Goal: Task Accomplishment & Management: Manage account settings

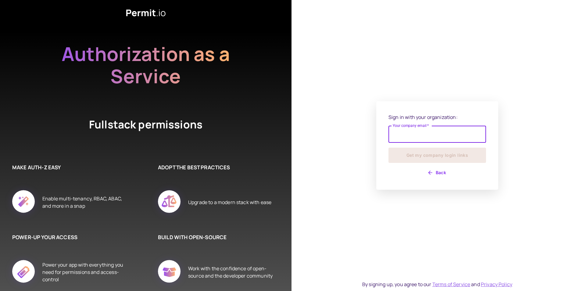
click at [429, 134] on input "Your company email   *" at bounding box center [437, 134] width 98 height 17
type input "**********"
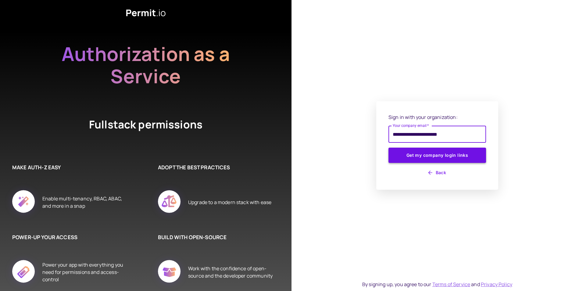
click at [434, 159] on button "Get my company login links" at bounding box center [437, 155] width 98 height 15
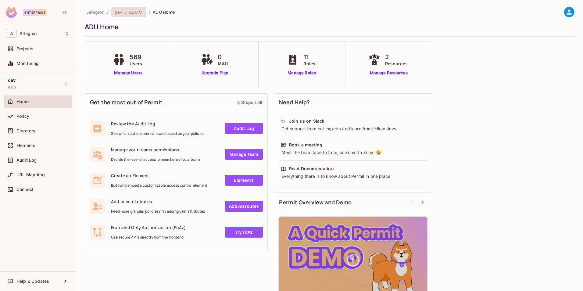
click at [134, 12] on span "ADU" at bounding box center [133, 12] width 9 height 6
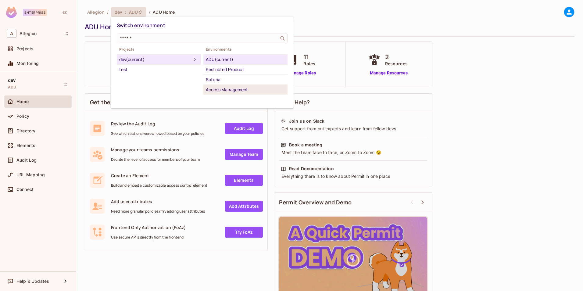
click at [226, 90] on div "Access Management" at bounding box center [245, 89] width 79 height 7
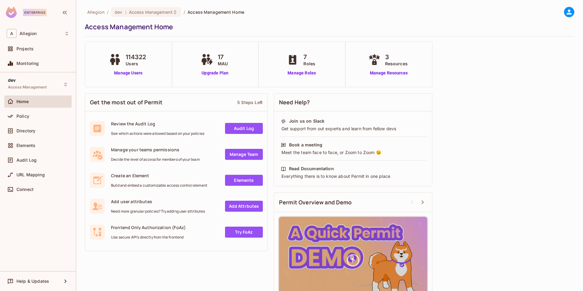
click at [30, 129] on span "Directory" at bounding box center [25, 130] width 19 height 5
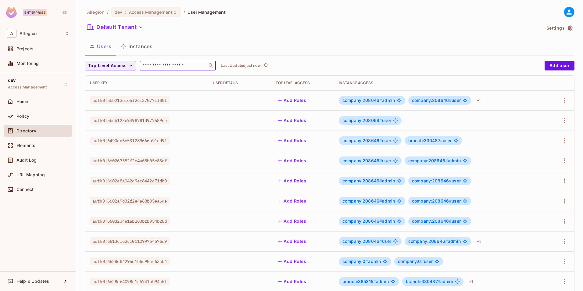
click at [166, 63] on input "text" at bounding box center [173, 65] width 64 height 6
paste input "**********"
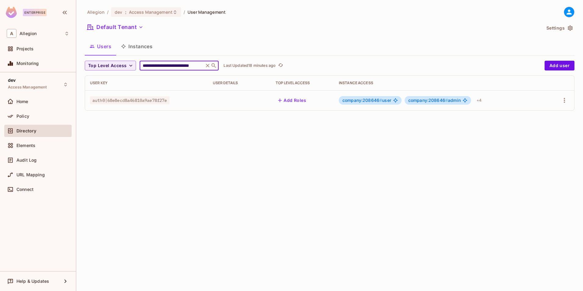
click at [156, 66] on input "**********" at bounding box center [171, 65] width 61 height 6
paste input "**"
paste input "text"
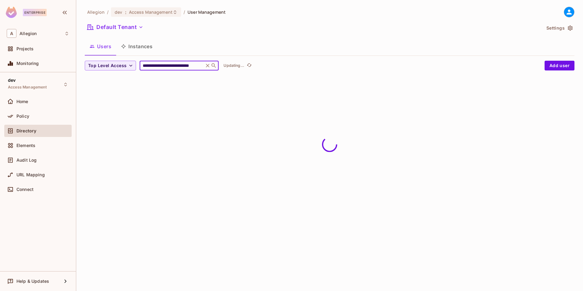
type input "**********"
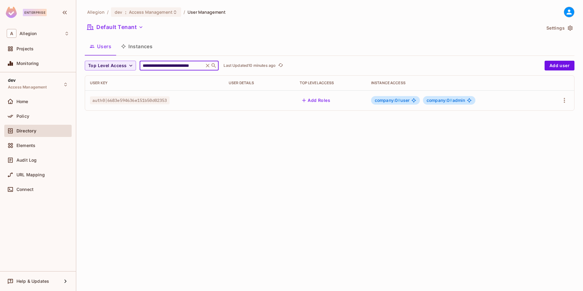
click at [389, 102] on span "company:0 #" at bounding box center [388, 100] width 26 height 5
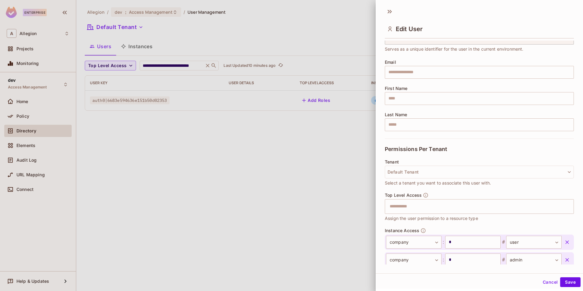
scroll to position [69, 0]
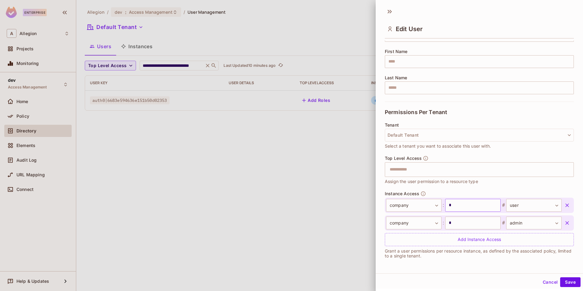
click at [462, 205] on input "*" at bounding box center [472, 205] width 55 height 13
click at [472, 205] on input "text" at bounding box center [472, 205] width 55 height 13
click at [469, 206] on input "*" at bounding box center [472, 205] width 55 height 13
type input "******"
click at [453, 219] on input "*" at bounding box center [472, 222] width 55 height 13
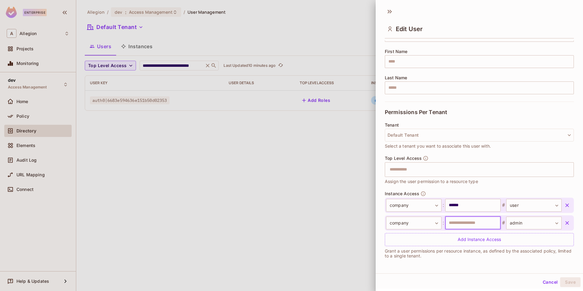
click at [461, 223] on input "text" at bounding box center [472, 222] width 55 height 13
click at [567, 287] on div "Cancel Save" at bounding box center [479, 282] width 207 height 15
click at [570, 283] on button "Save" at bounding box center [570, 282] width 20 height 10
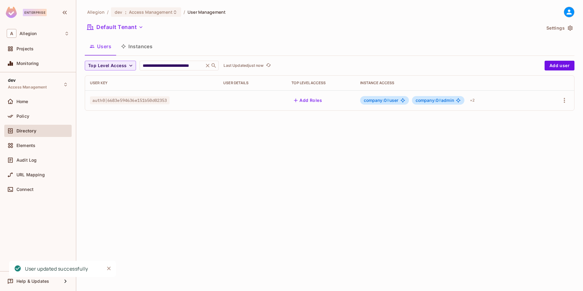
click at [305, 230] on div "**********" at bounding box center [329, 145] width 507 height 291
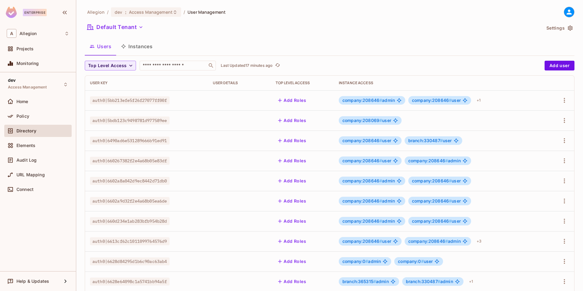
click at [252, 36] on div "Allegion / dev : Access Management / User Management Default Tenant Settings Us…" at bounding box center [330, 212] width 490 height 411
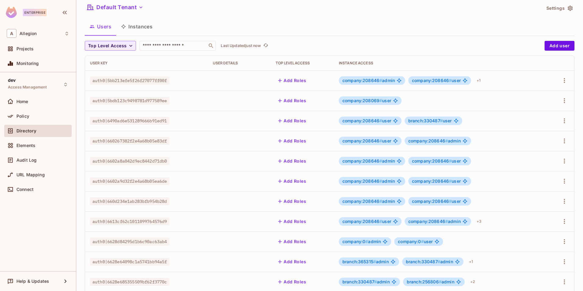
scroll to position [30, 0]
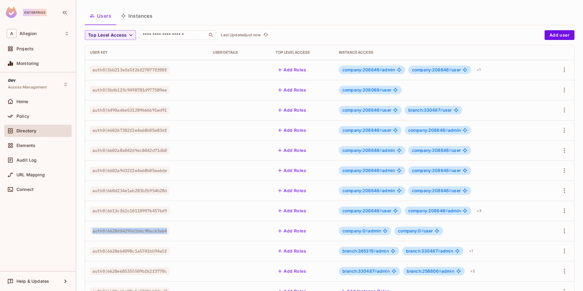
drag, startPoint x: 170, startPoint y: 231, endPoint x: 91, endPoint y: 235, distance: 79.4
click at [91, 235] on td "auth0|6628d84295d1b6c90ac63ab4" at bounding box center [146, 231] width 123 height 20
copy span "auth0|6628d84295d1b6c90ac63ab4"
click at [206, 232] on td "auth0|6628d84295d1b6c90ac63ab4" at bounding box center [146, 231] width 123 height 20
click at [561, 230] on icon "button" at bounding box center [564, 230] width 7 height 7
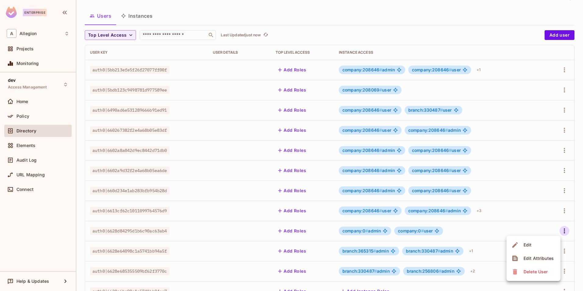
click at [540, 247] on li "Edit" at bounding box center [533, 244] width 54 height 13
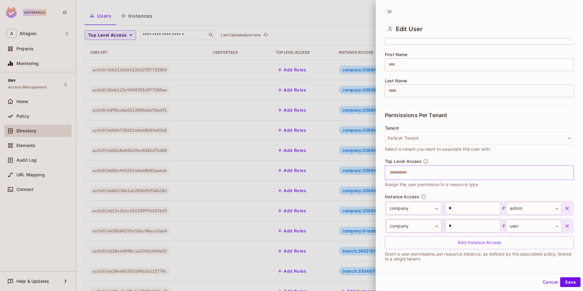
scroll to position [69, 0]
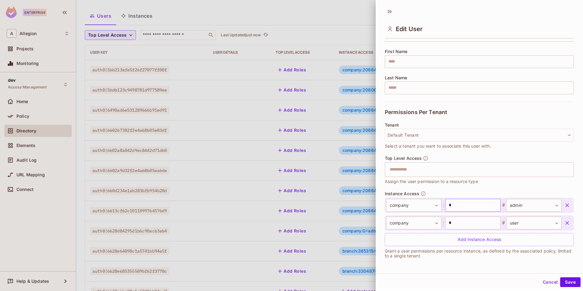
click at [454, 208] on input "*" at bounding box center [472, 205] width 55 height 13
click at [454, 208] on input "text" at bounding box center [472, 205] width 55 height 13
click at [457, 223] on input "*" at bounding box center [472, 222] width 55 height 13
click at [457, 223] on input "text" at bounding box center [472, 222] width 55 height 13
click at [570, 283] on button "Save" at bounding box center [570, 282] width 20 height 10
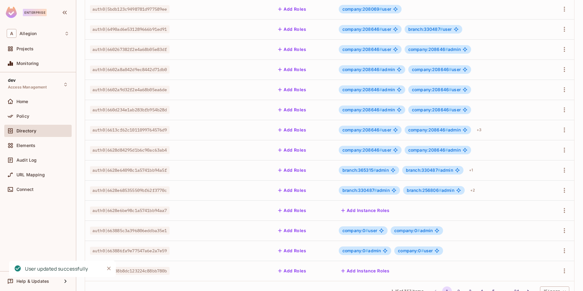
scroll to position [122, 0]
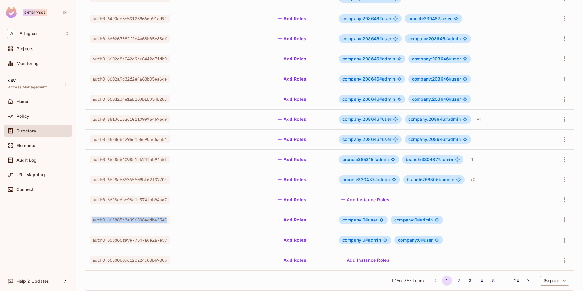
drag, startPoint x: 169, startPoint y: 221, endPoint x: 92, endPoint y: 223, distance: 77.5
click at [92, 223] on span "auth0|663885c3a396806eddba35e1" at bounding box center [130, 220] width 80 height 8
copy span "auth0|663885c3a396806eddba35e1"
click at [562, 221] on icon "button" at bounding box center [564, 219] width 7 height 7
click at [546, 237] on li "Edit" at bounding box center [533, 233] width 54 height 13
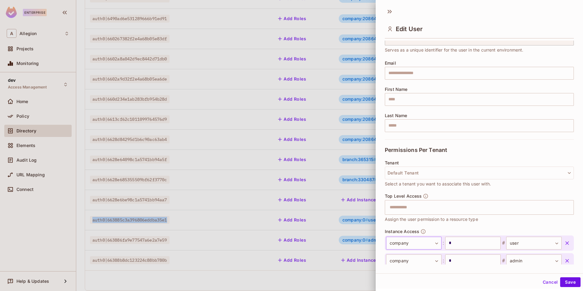
scroll to position [69, 0]
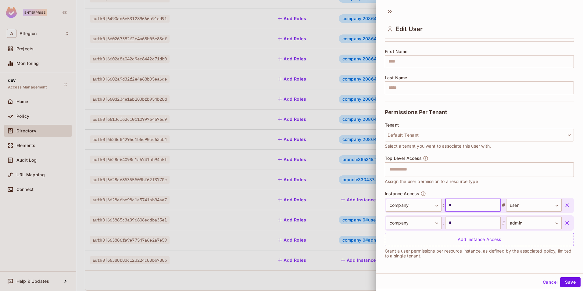
click at [452, 207] on input "*" at bounding box center [472, 205] width 55 height 13
paste input "**********"
type input "*"
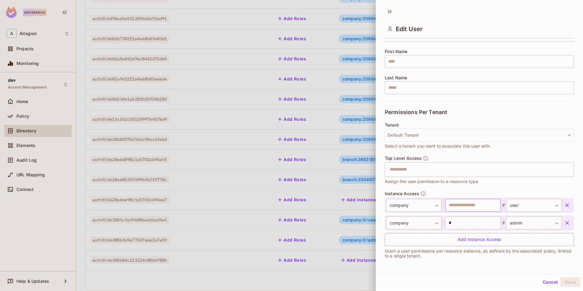
click at [449, 208] on input "text" at bounding box center [472, 205] width 55 height 13
click at [462, 226] on input "*" at bounding box center [472, 222] width 55 height 13
click at [462, 226] on input "text" at bounding box center [472, 222] width 55 height 13
click at [566, 281] on button "Save" at bounding box center [570, 282] width 20 height 10
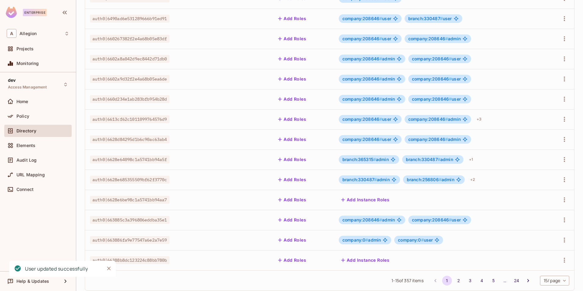
click at [179, 241] on div "auth0|663886fa9e77547a6e2a7e59" at bounding box center [146, 240] width 113 height 6
click at [155, 241] on span "auth0|663886fa9e77547a6e2a7e59" at bounding box center [130, 240] width 80 height 8
drag, startPoint x: 93, startPoint y: 240, endPoint x: 170, endPoint y: 243, distance: 77.2
click at [169, 243] on span "auth0|663886fa9e77547a6e2a7e59" at bounding box center [130, 240] width 80 height 8
copy span "auth0|663886fa9e77547a6e2a7e59"
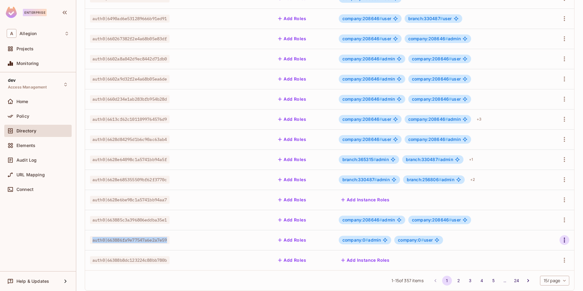
click at [562, 241] on icon "button" at bounding box center [564, 239] width 7 height 7
click at [541, 249] on li "Edit" at bounding box center [533, 249] width 54 height 13
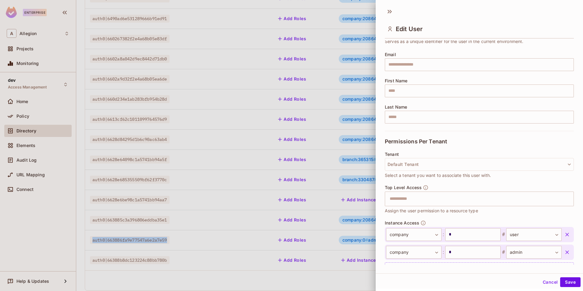
scroll to position [69, 0]
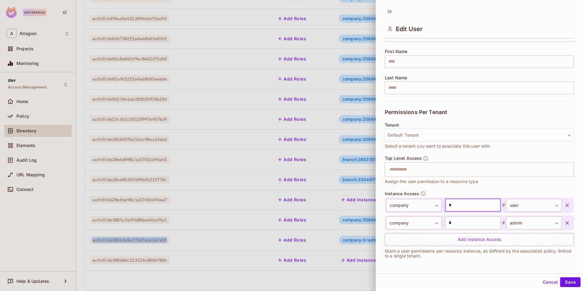
click at [453, 210] on input "*" at bounding box center [472, 205] width 55 height 13
paste input "*****"
type input "******"
click at [455, 222] on input "*" at bounding box center [472, 222] width 55 height 13
paste input "*****"
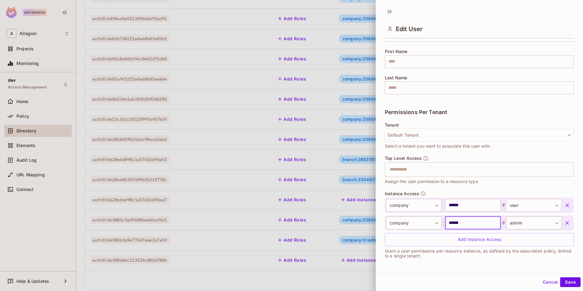
type input "******"
click at [446, 267] on div "**********" at bounding box center [479, 138] width 207 height 269
click at [572, 280] on button "Save" at bounding box center [570, 282] width 20 height 10
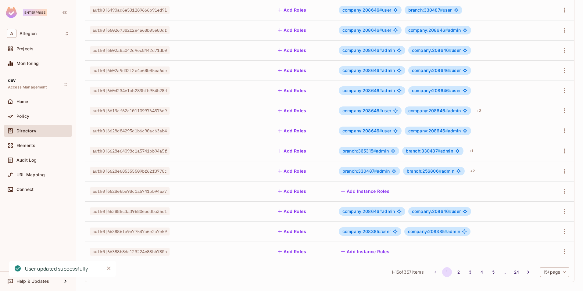
scroll to position [135, 0]
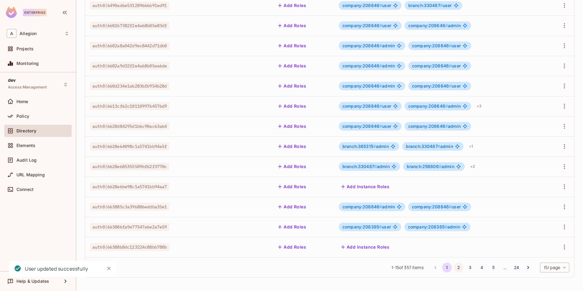
click at [454, 268] on button "2" at bounding box center [459, 267] width 10 height 10
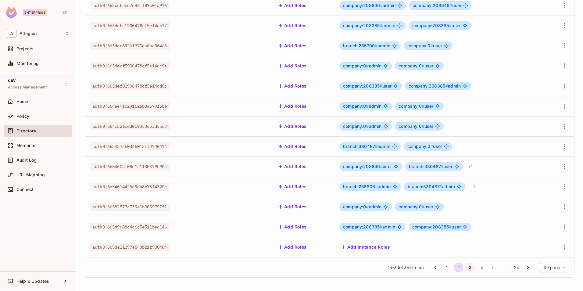
click at [465, 267] on button "3" at bounding box center [470, 267] width 10 height 10
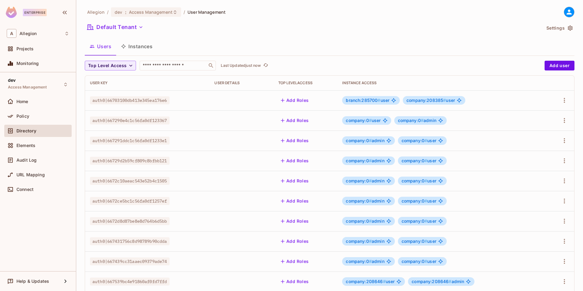
scroll to position [30, 0]
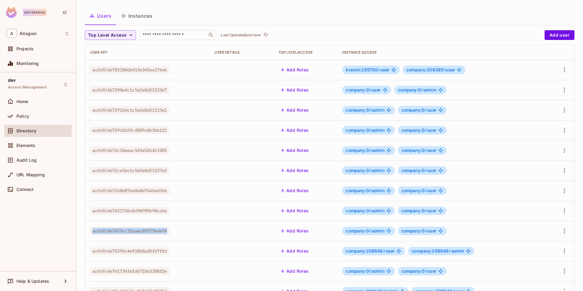
drag, startPoint x: 170, startPoint y: 231, endPoint x: 92, endPoint y: 231, distance: 78.7
click at [92, 231] on span "auth0|667439cc31aaec09379ade74" at bounding box center [130, 231] width 80 height 8
copy span "auth0|667439cc31aaec09379ade74"
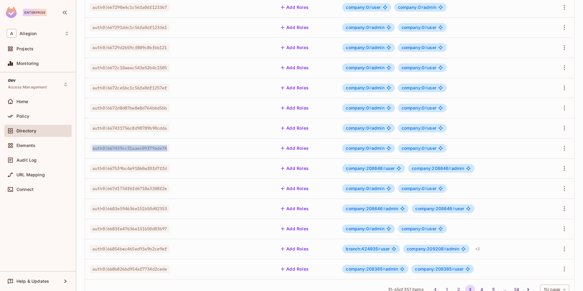
scroll to position [122, 0]
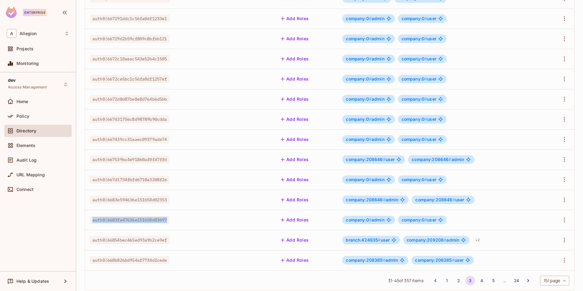
drag, startPoint x: 170, startPoint y: 220, endPoint x: 88, endPoint y: 217, distance: 82.1
click at [88, 217] on td "auth0|6683fe47636e151b50d03697" at bounding box center [147, 220] width 124 height 20
copy span "auth0|6683fe47636e151b50d03697"
